Goal: Task Accomplishment & Management: Use online tool/utility

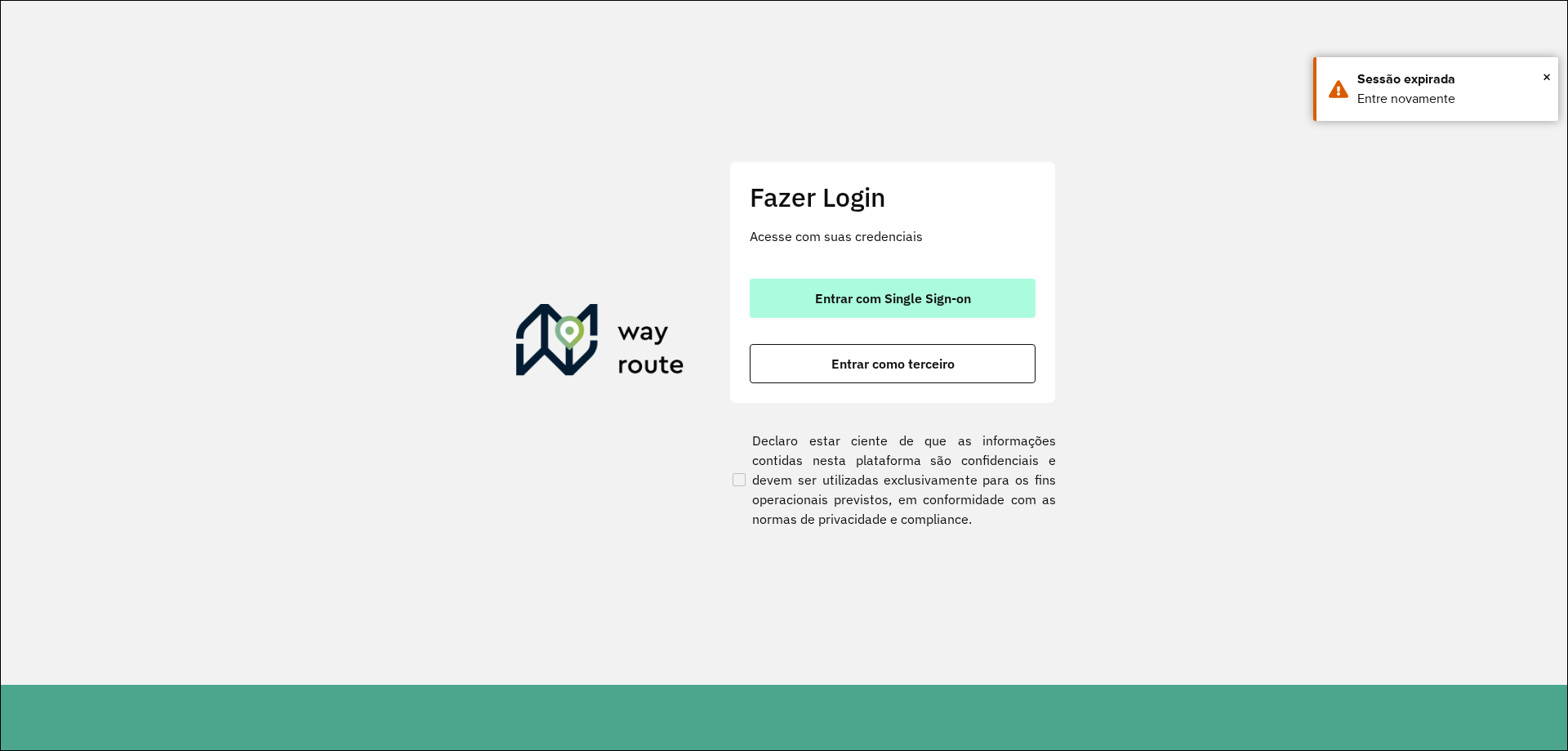
click at [837, 278] on button "Entrar com Single Sign-on" at bounding box center [893, 298] width 286 height 39
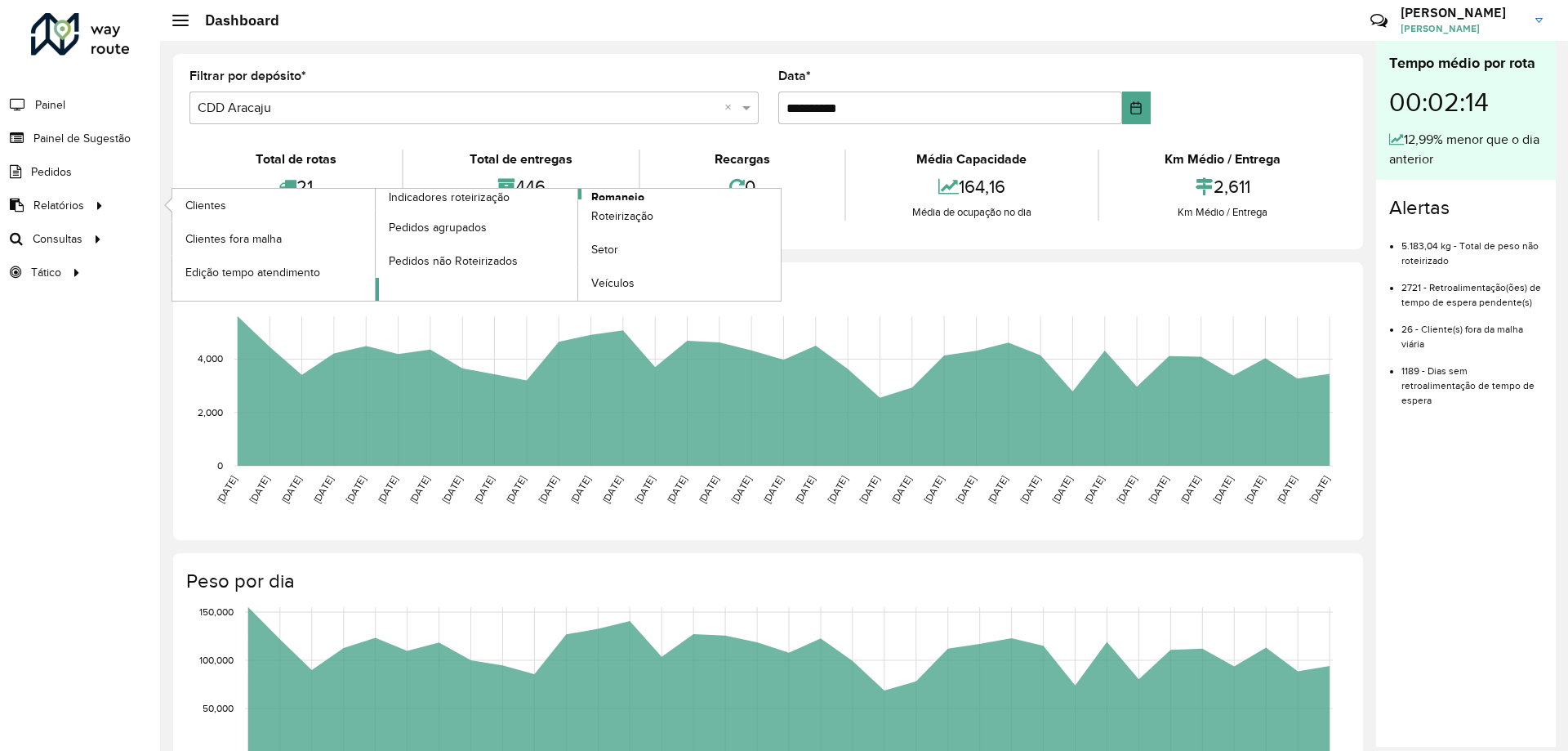
click at [648, 192] on link "Romaneio" at bounding box center [578, 245] width 406 height 112
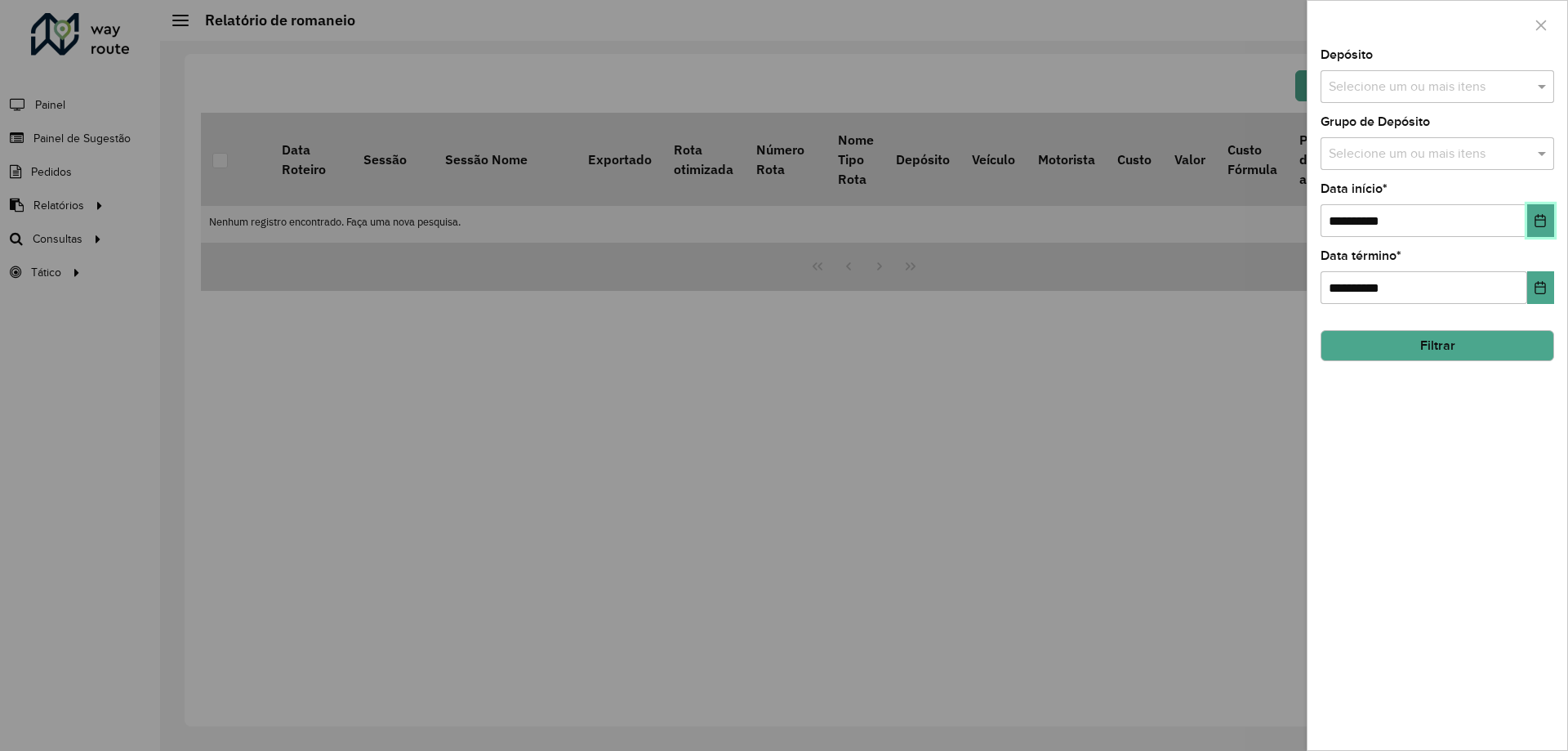
click at [1544, 215] on icon "Choose Date" at bounding box center [1541, 221] width 13 height 13
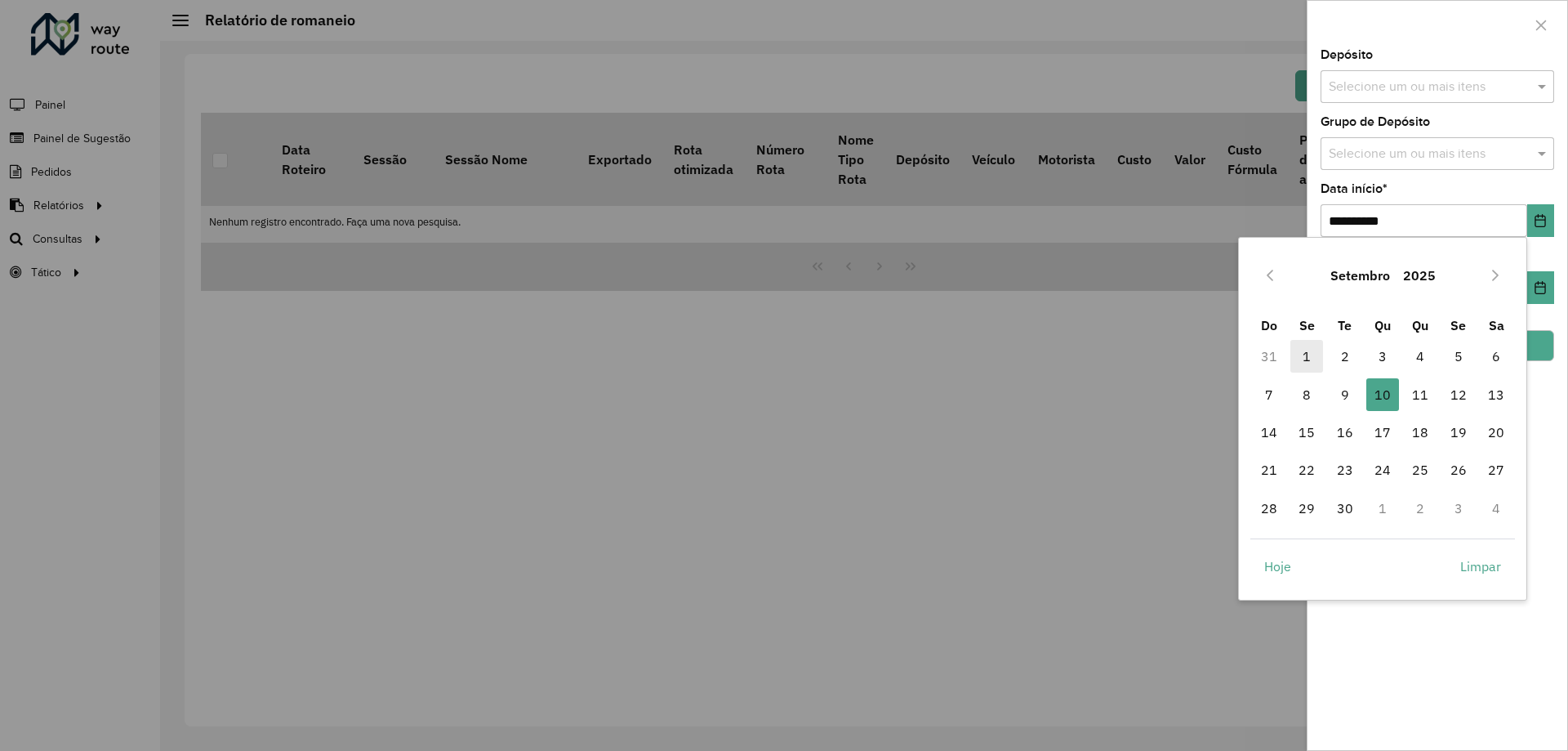
click at [1305, 351] on span "1" at bounding box center [1307, 356] width 33 height 33
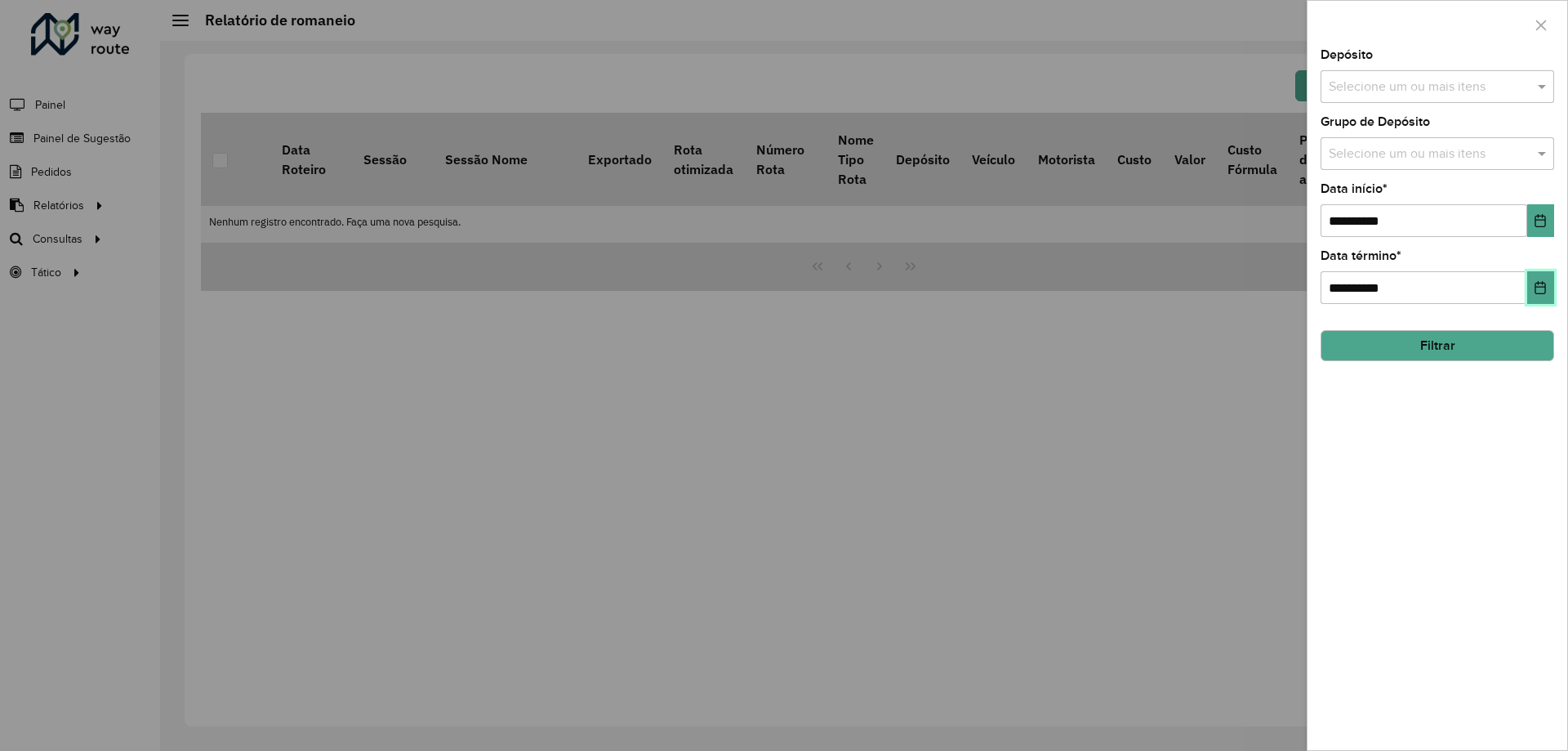
click at [1536, 284] on icon "Choose Date" at bounding box center [1541, 288] width 13 height 13
click at [1532, 239] on div "**********" at bounding box center [1438, 399] width 260 height 701
click at [1538, 220] on icon "Choose Date" at bounding box center [1541, 221] width 11 height 13
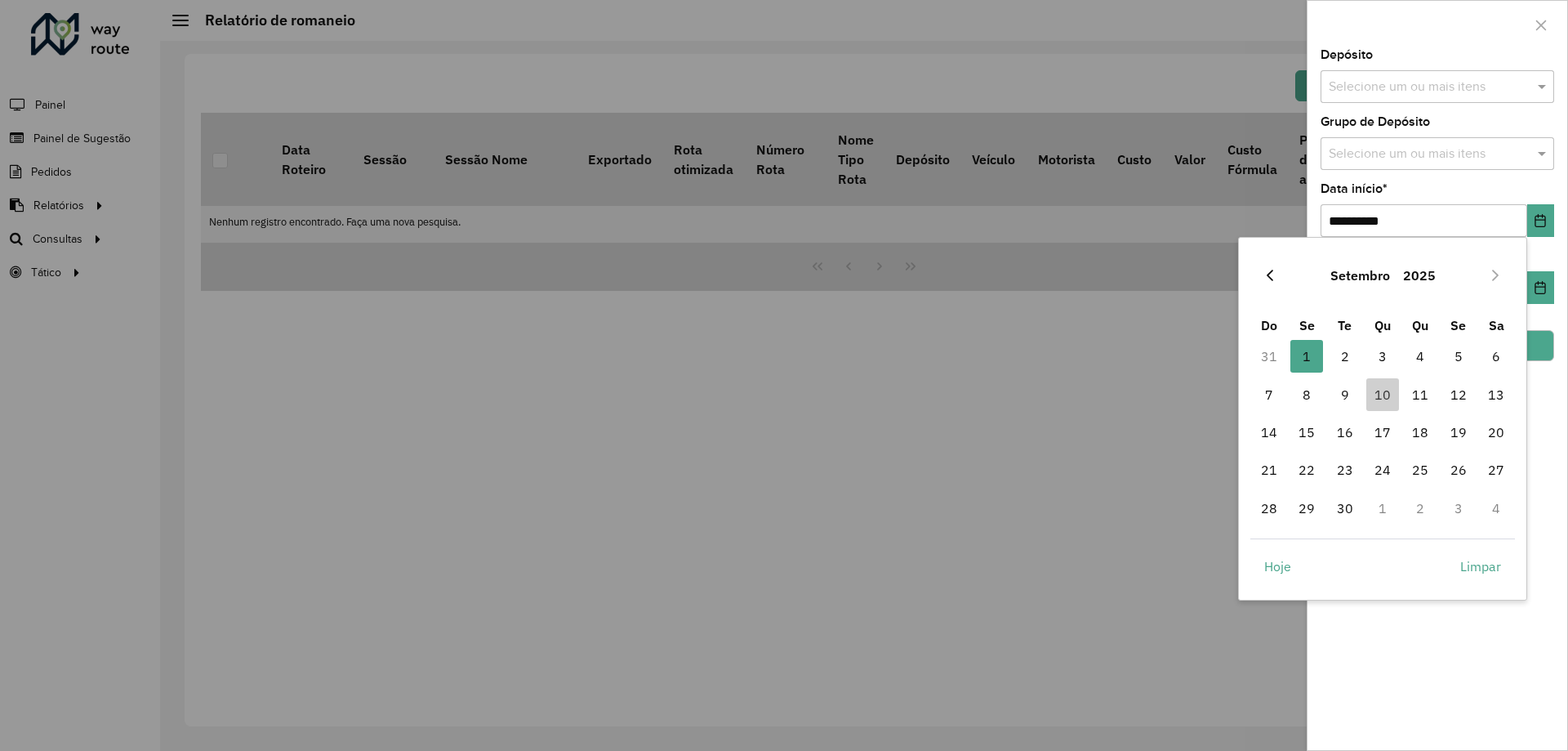
click at [1275, 277] on icon "Previous Month" at bounding box center [1270, 275] width 13 height 13
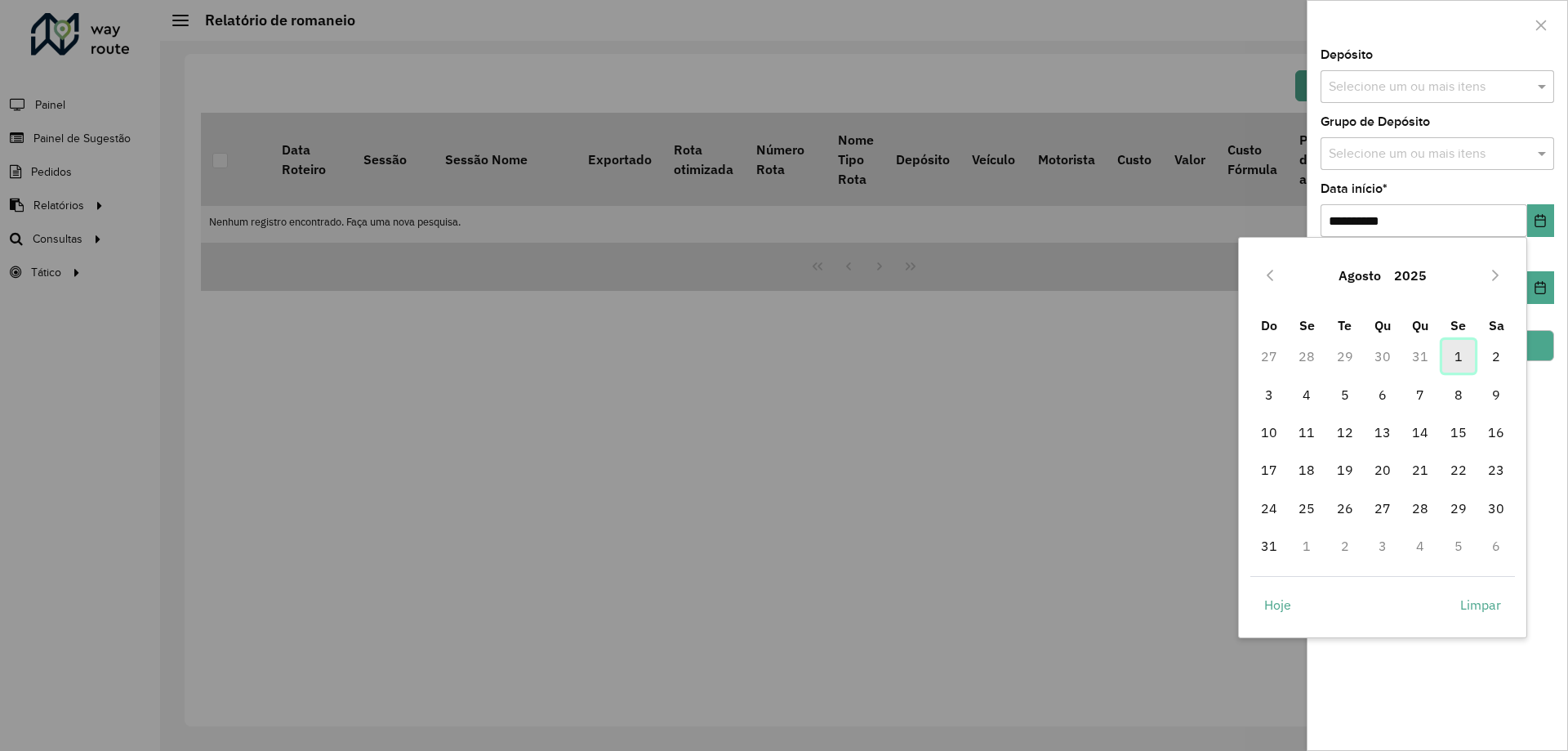
click at [1454, 358] on span "1" at bounding box center [1459, 356] width 33 height 33
type input "**********"
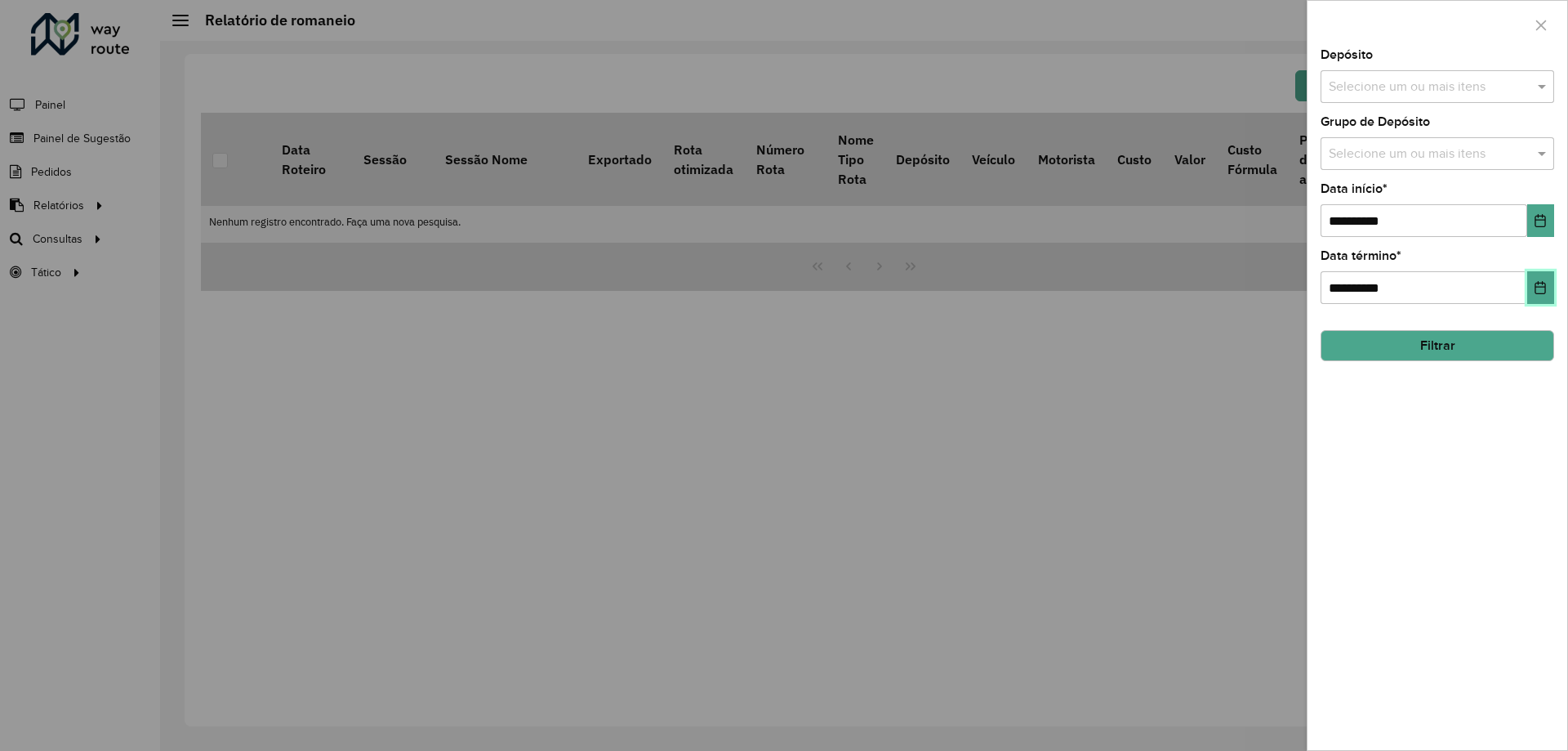
click at [1533, 273] on button "Choose Date" at bounding box center [1541, 288] width 27 height 33
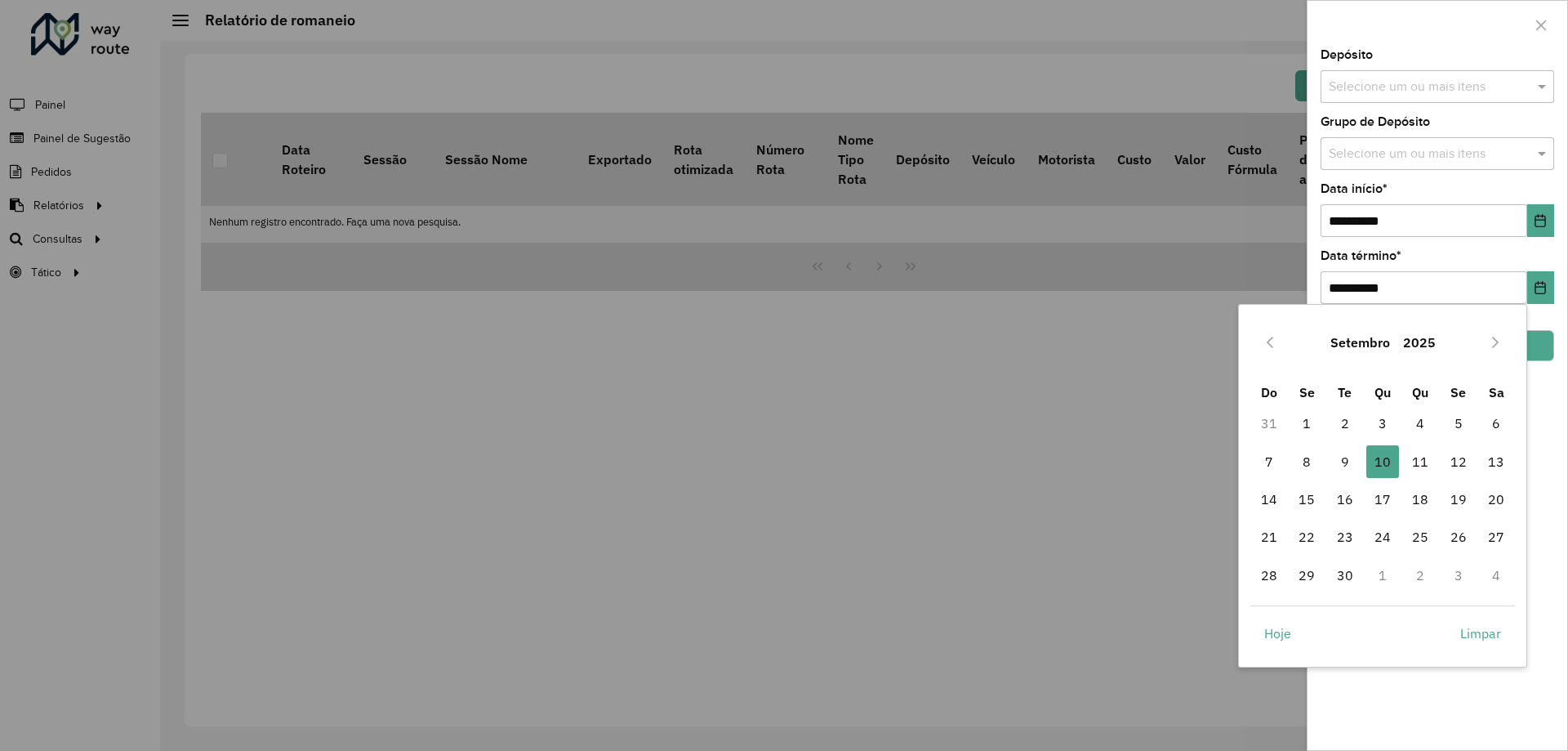
click at [1283, 343] on div "Setembro 2025" at bounding box center [1383, 342] width 266 height 52
click at [1279, 343] on button "Previous Month" at bounding box center [1270, 342] width 27 height 27
click at [1259, 627] on span "31" at bounding box center [1269, 613] width 33 height 33
type input "**********"
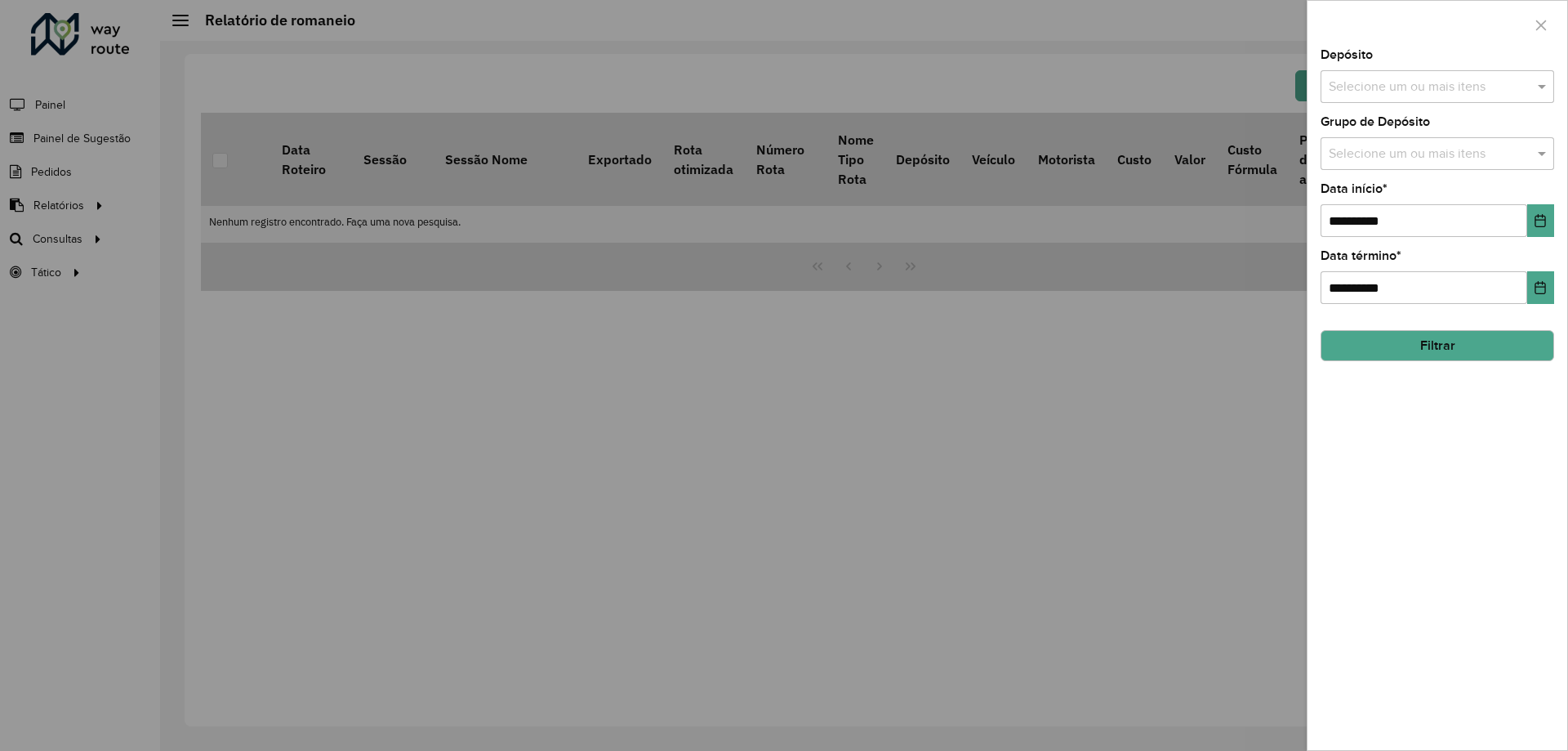
click at [1272, 618] on div at bounding box center [784, 376] width 1568 height 751
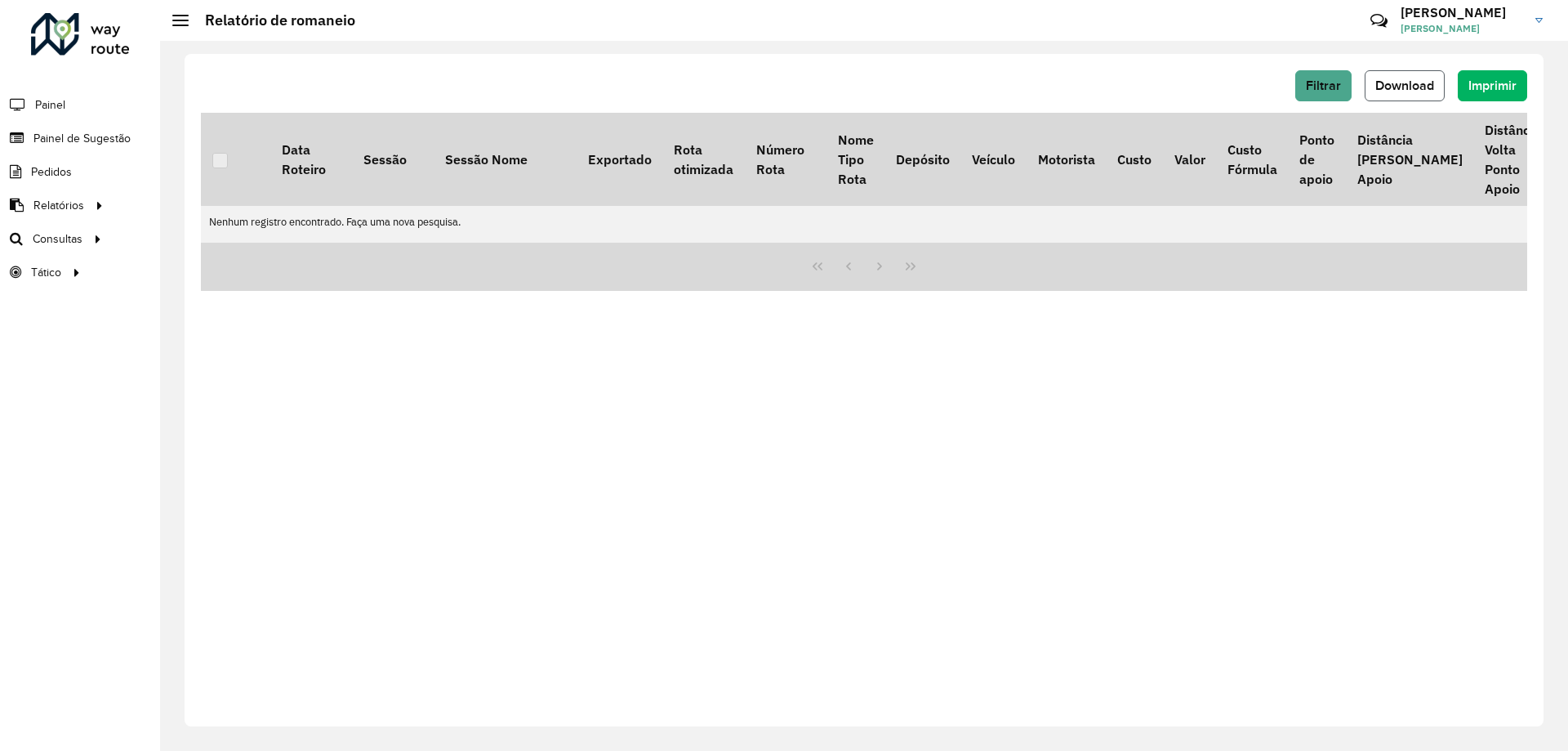
click at [1391, 84] on span "Download" at bounding box center [1405, 85] width 59 height 14
click at [1390, 84] on span "Download" at bounding box center [1405, 85] width 59 height 14
click at [1326, 77] on button "Filtrar" at bounding box center [1323, 86] width 57 height 31
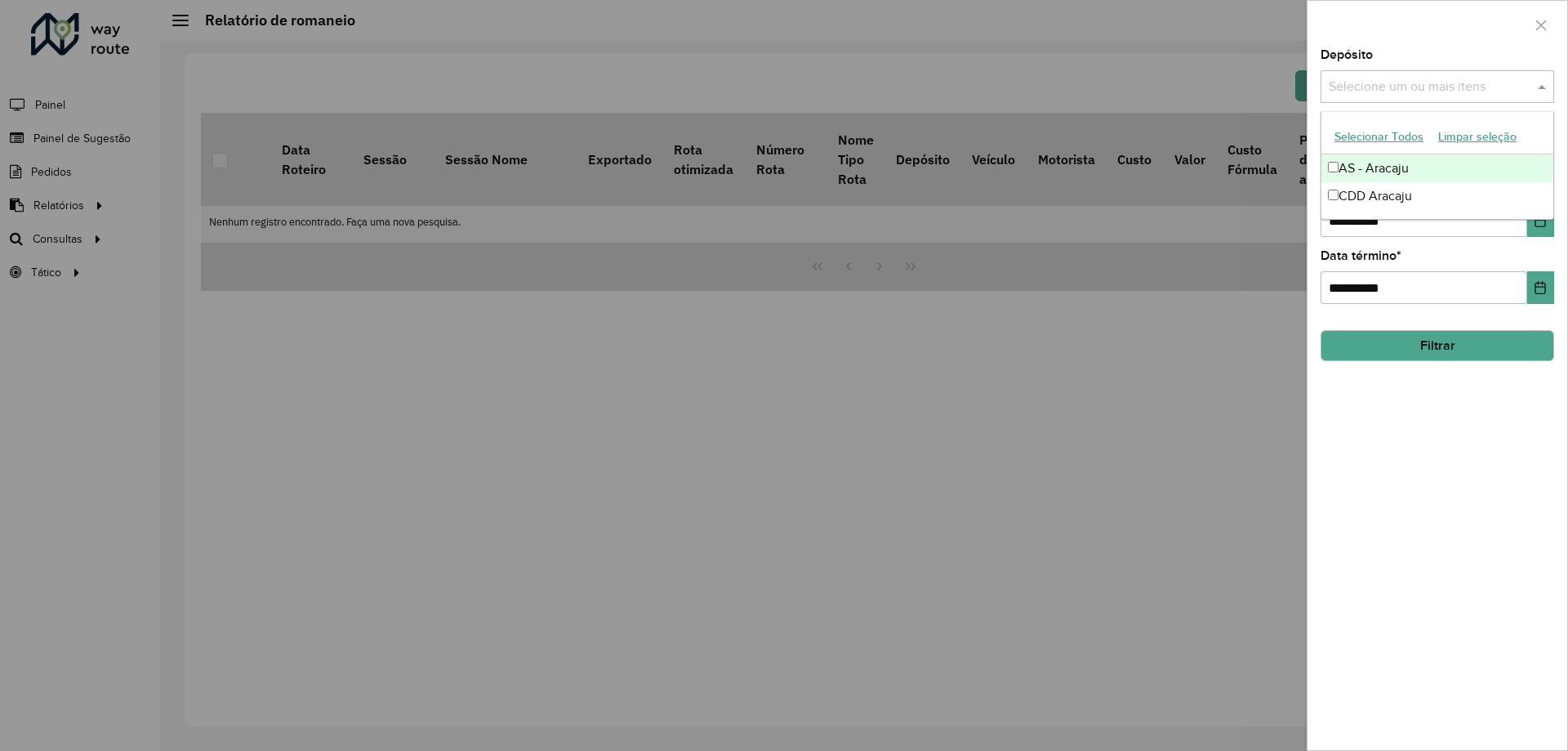
click at [1414, 87] on input "text" at bounding box center [1430, 87] width 209 height 19
click at [1381, 188] on div "CDD Aracaju" at bounding box center [1437, 196] width 232 height 27
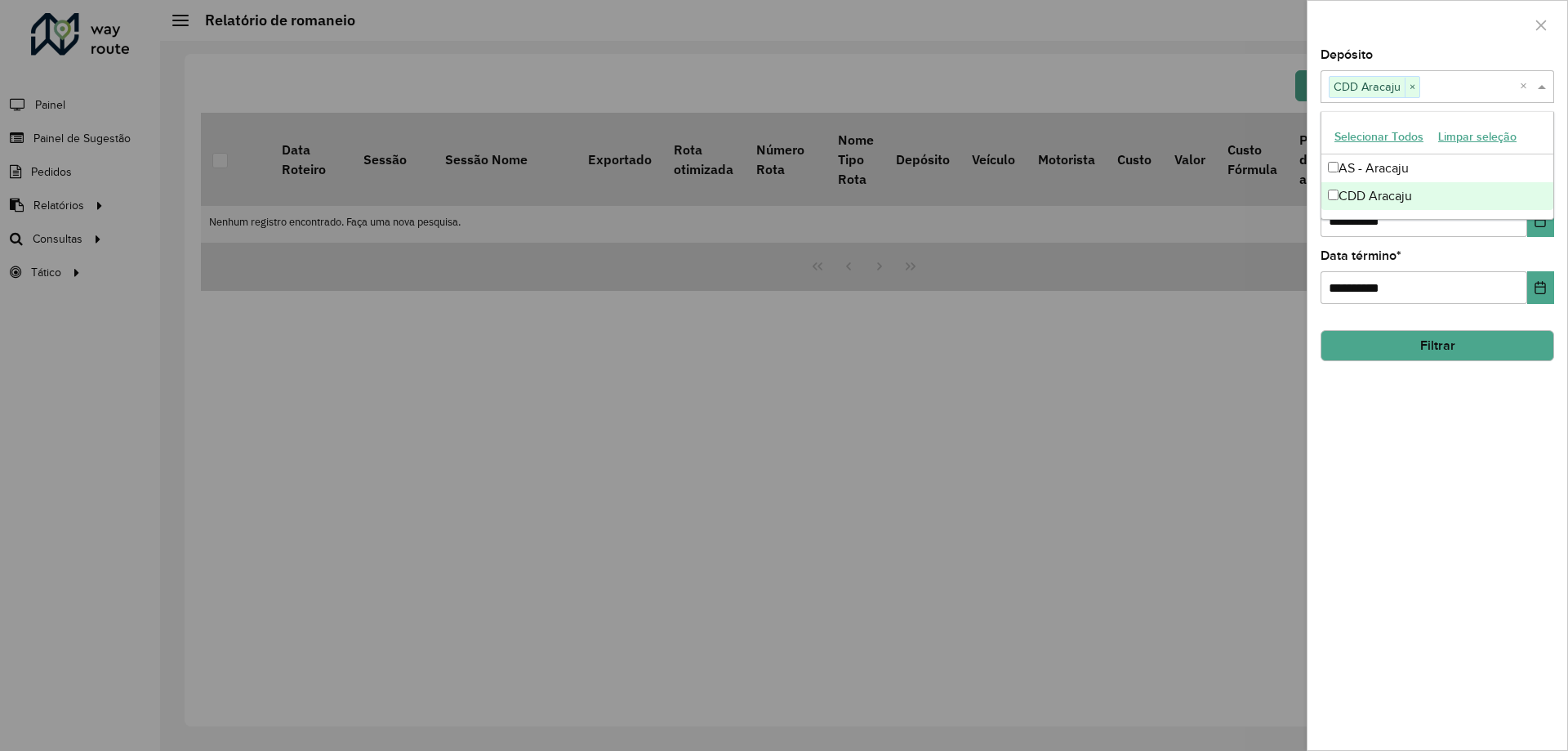
click at [1425, 347] on button "Filtrar" at bounding box center [1437, 345] width 234 height 31
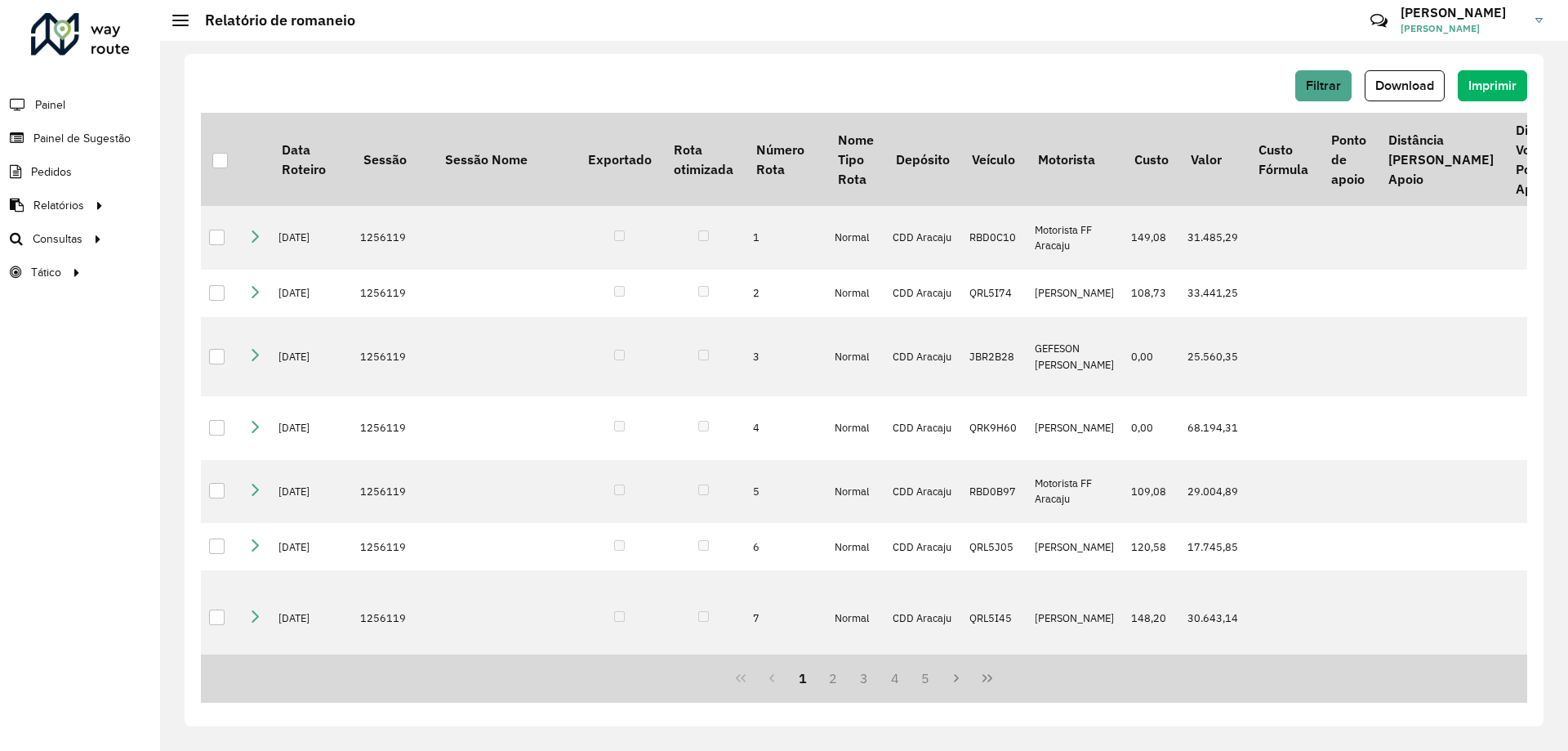
click at [1417, 87] on span "Download" at bounding box center [1405, 85] width 59 height 14
